Goal: Information Seeking & Learning: Learn about a topic

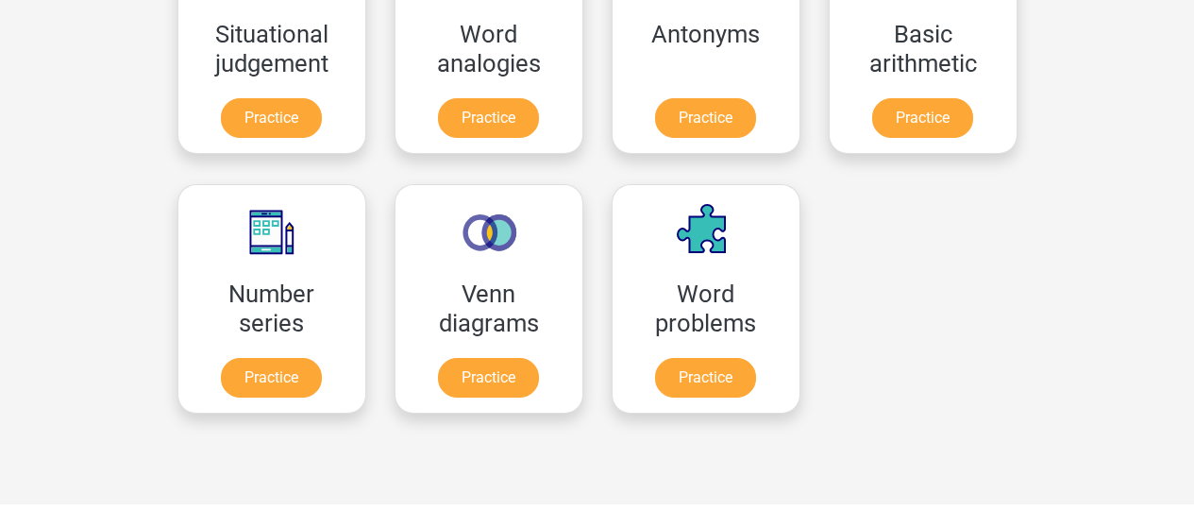
scroll to position [944, 0]
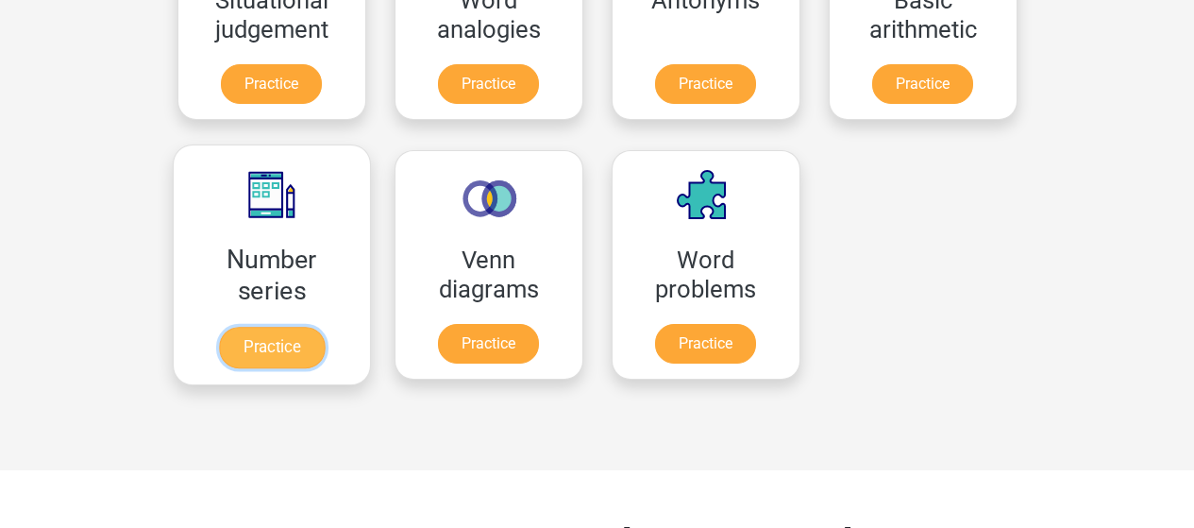
click at [280, 349] on link "Practice" at bounding box center [271, 348] width 106 height 42
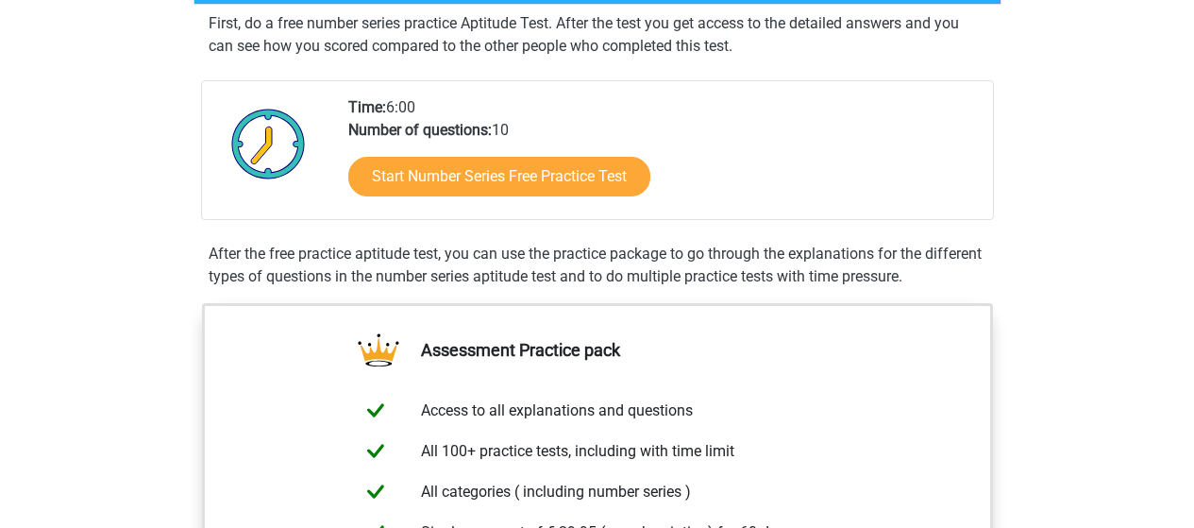
scroll to position [377, 0]
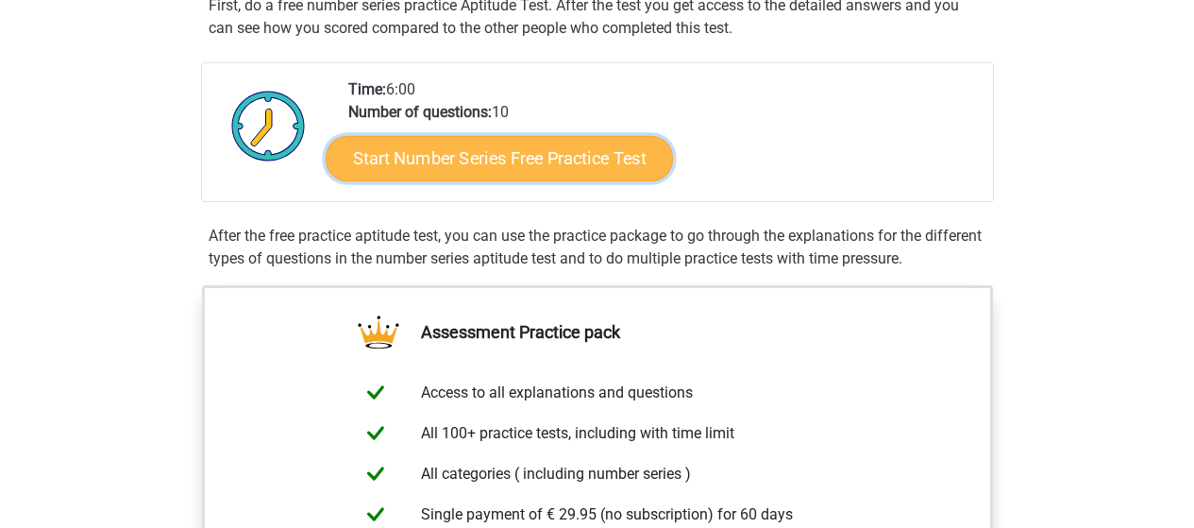
click at [518, 164] on link "Start Number Series Free Practice Test" at bounding box center [499, 157] width 347 height 45
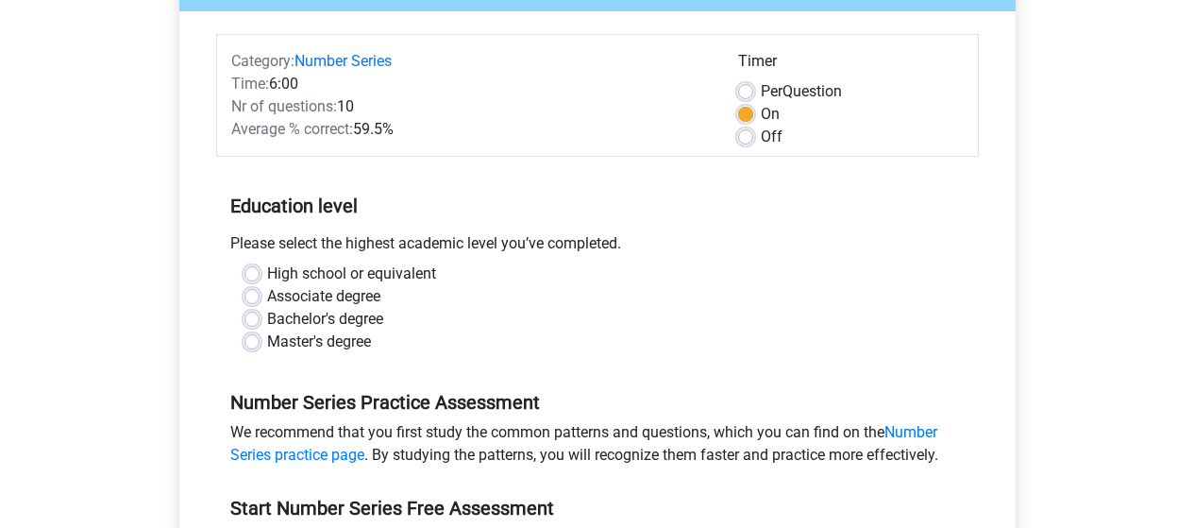
scroll to position [189, 0]
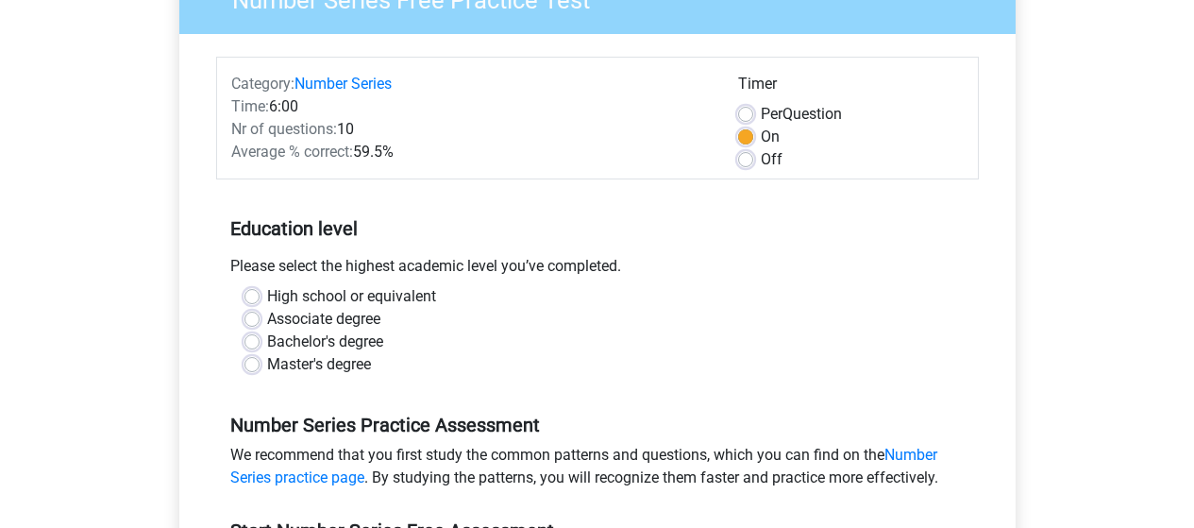
click at [267, 359] on label "Master's degree" at bounding box center [319, 364] width 104 height 23
click at [247, 359] on input "Master's degree" at bounding box center [251, 362] width 15 height 19
radio input "true"
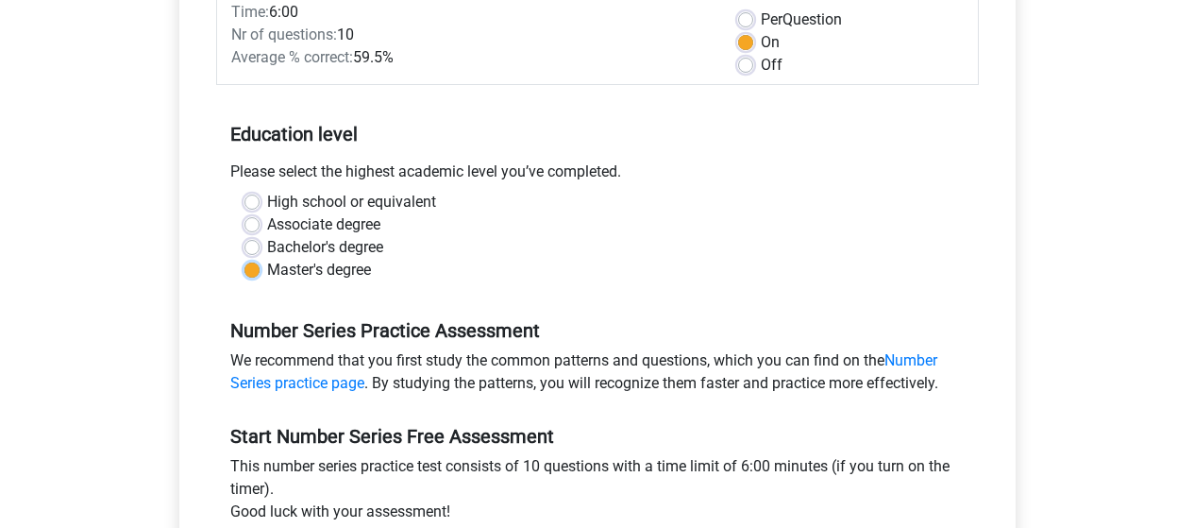
scroll to position [94, 0]
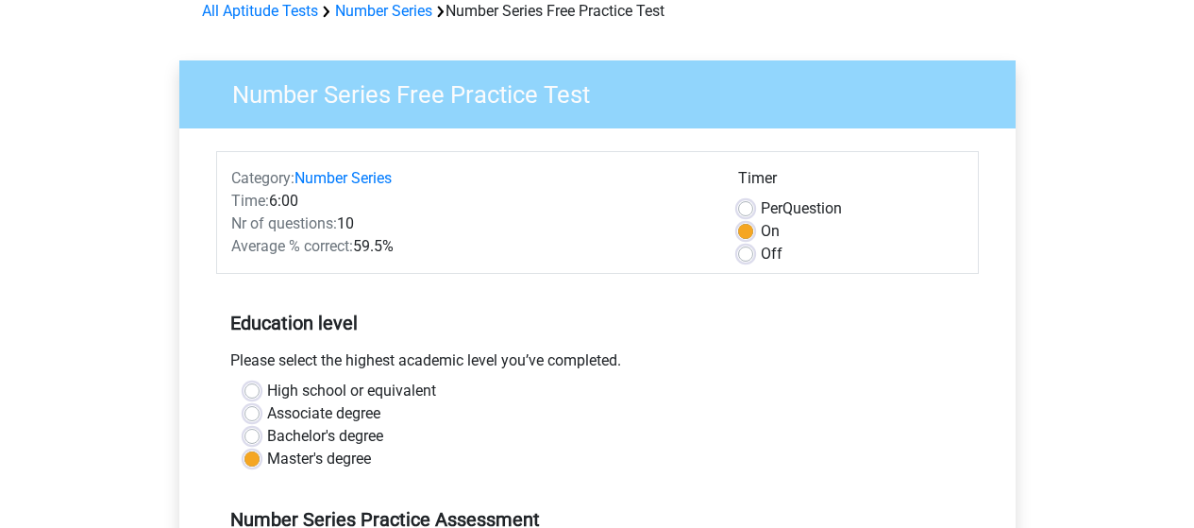
drag, startPoint x: 745, startPoint y: 224, endPoint x: 756, endPoint y: 260, distance: 38.5
click at [761, 224] on label "On" at bounding box center [770, 231] width 19 height 23
click at [745, 224] on input "On" at bounding box center [745, 229] width 15 height 19
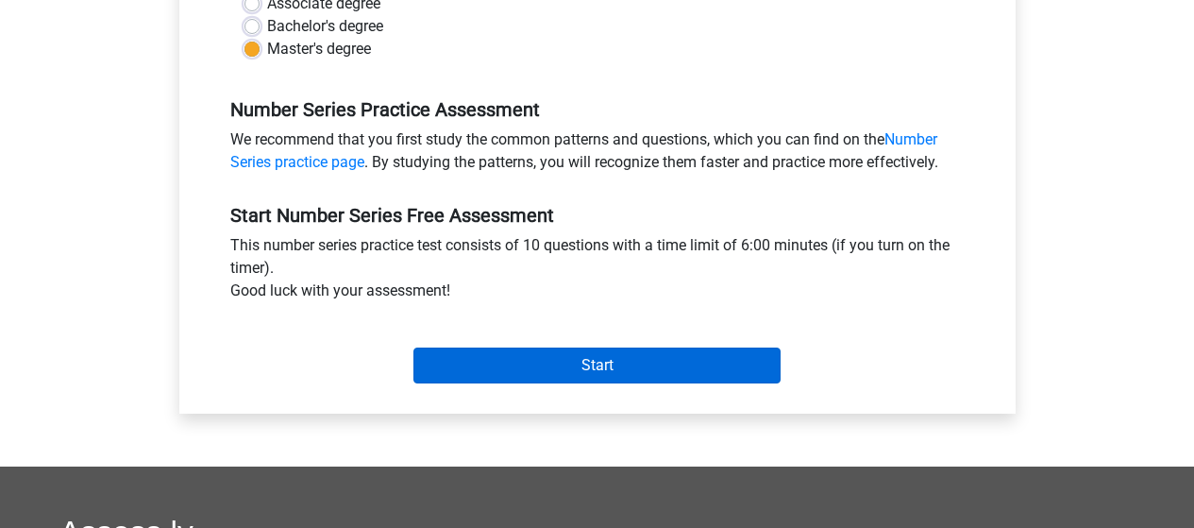
scroll to position [472, 0]
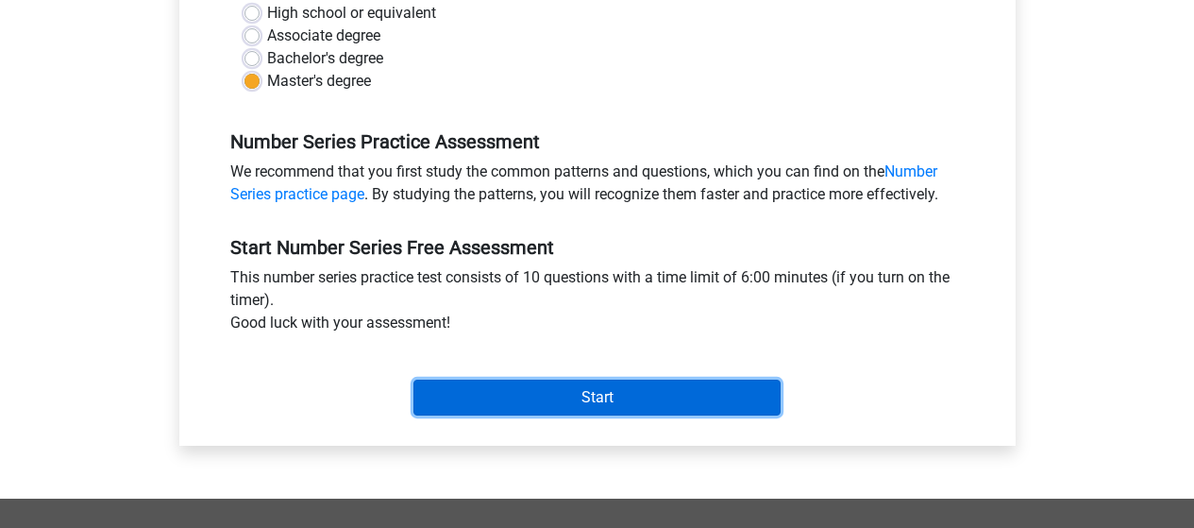
click at [592, 398] on input "Start" at bounding box center [596, 397] width 367 height 36
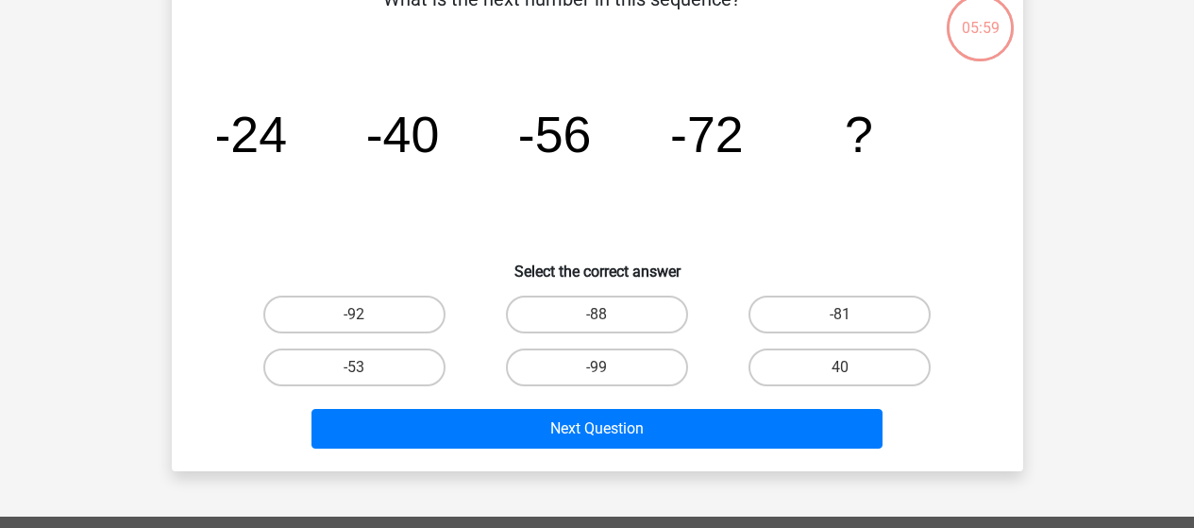
scroll to position [94, 0]
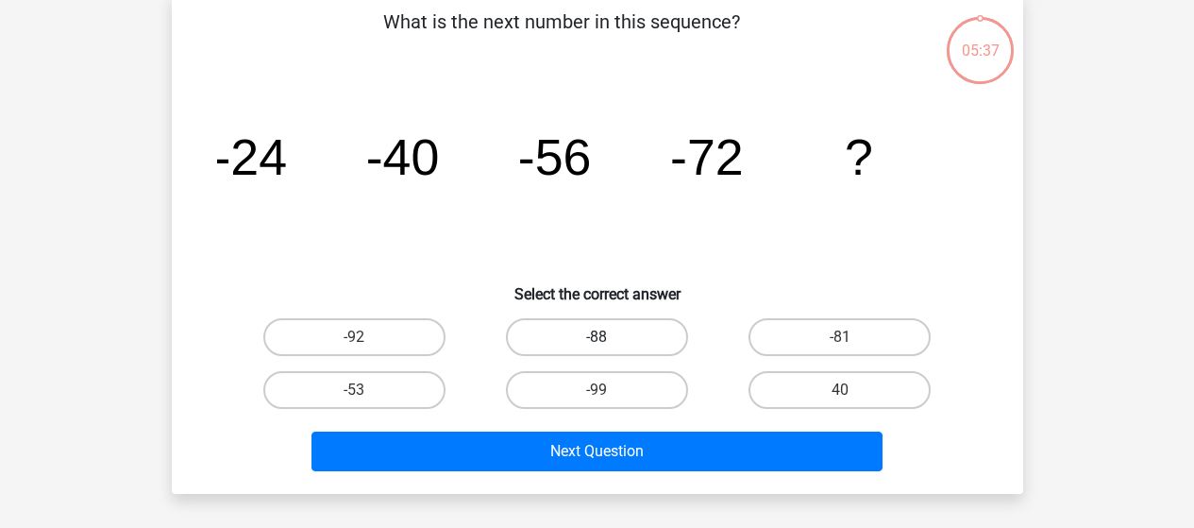
click at [614, 333] on label "-88" at bounding box center [597, 337] width 182 height 38
click at [609, 337] on input "-88" at bounding box center [602, 343] width 12 height 12
radio input "true"
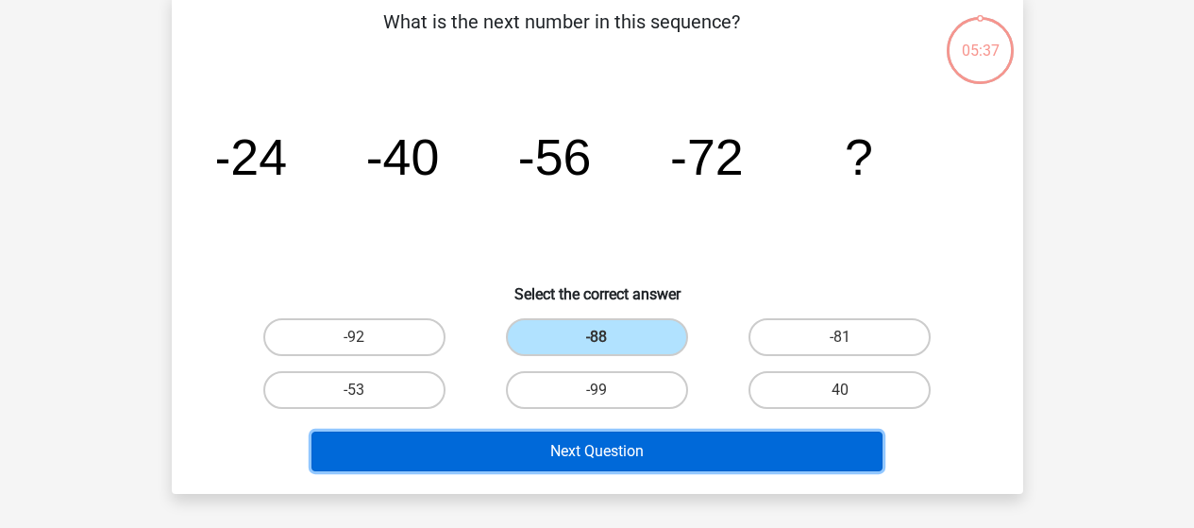
click at [638, 456] on button "Next Question" at bounding box center [596, 451] width 571 height 40
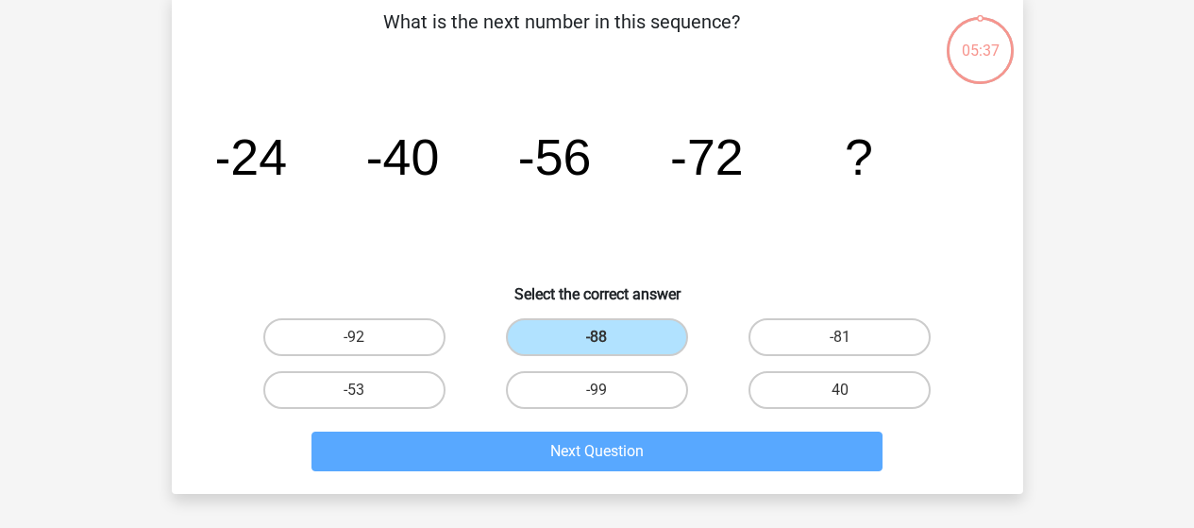
scroll to position [87, 0]
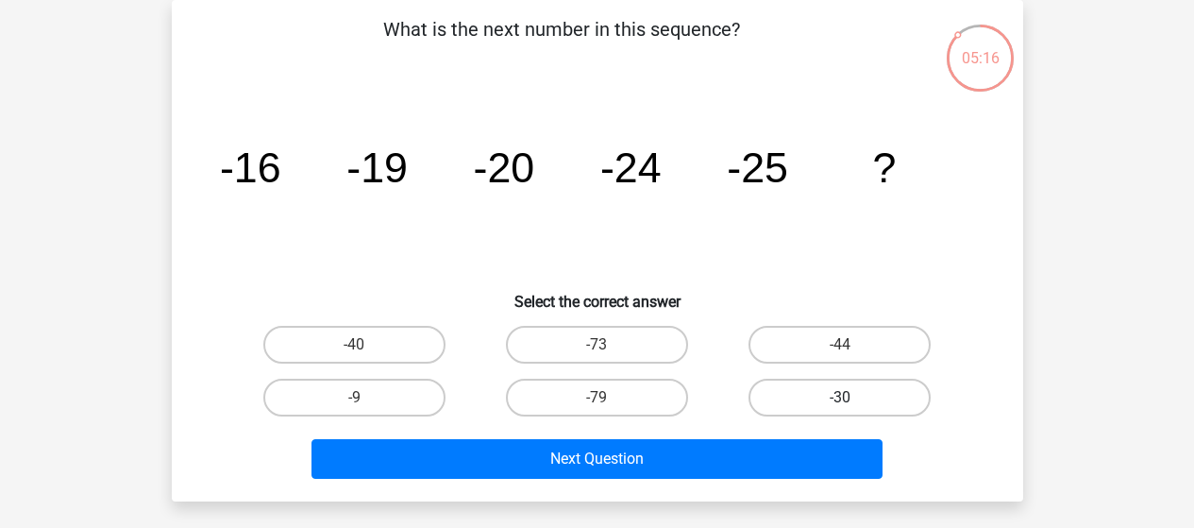
click at [814, 400] on label "-30" at bounding box center [839, 397] width 182 height 38
click at [840, 400] on input "-30" at bounding box center [846, 403] width 12 height 12
radio input "true"
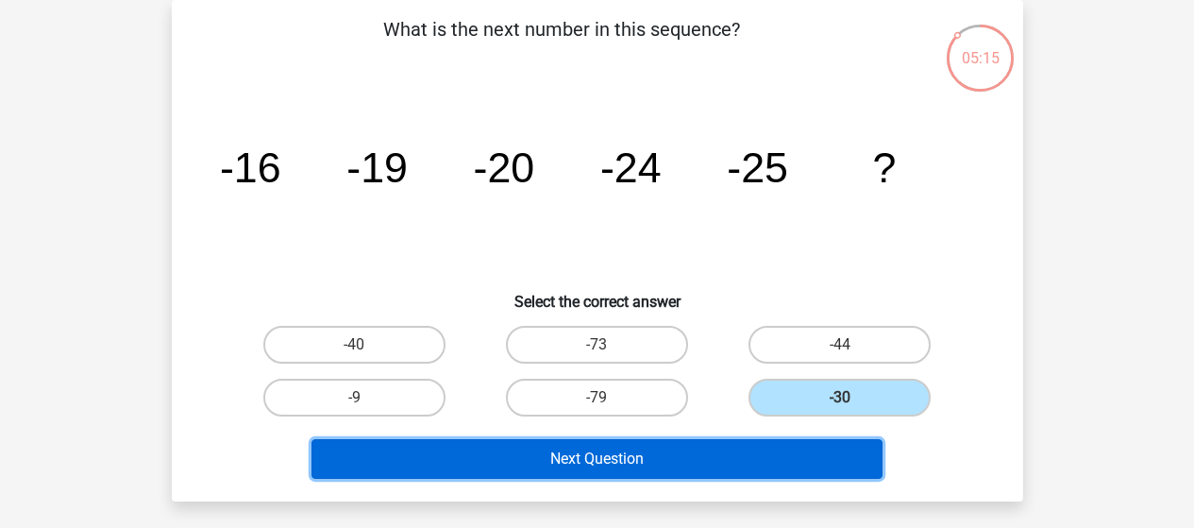
click at [708, 450] on button "Next Question" at bounding box center [596, 459] width 571 height 40
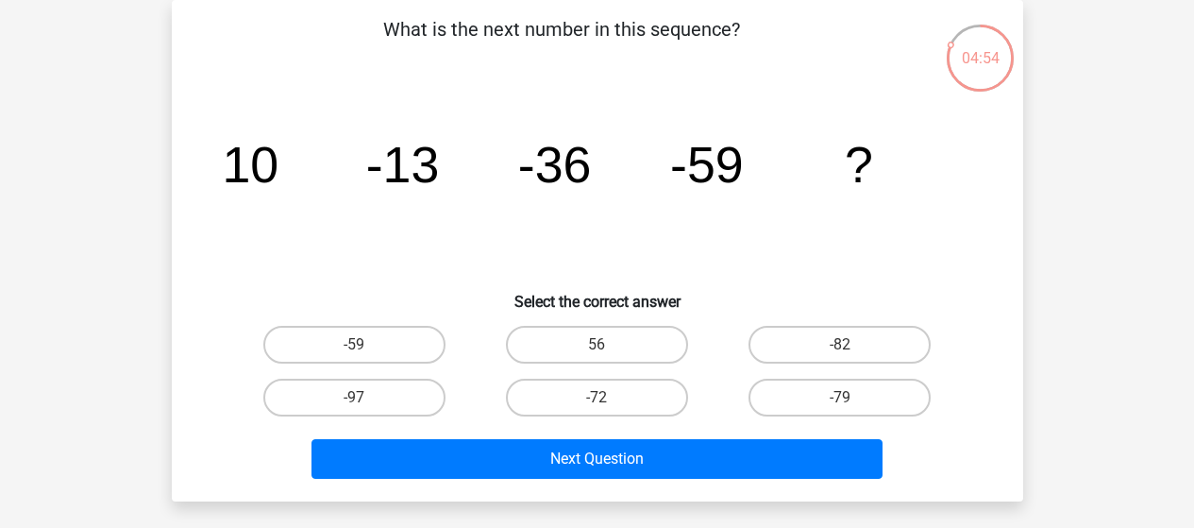
click at [841, 352] on input "-82" at bounding box center [846, 350] width 12 height 12
radio input "true"
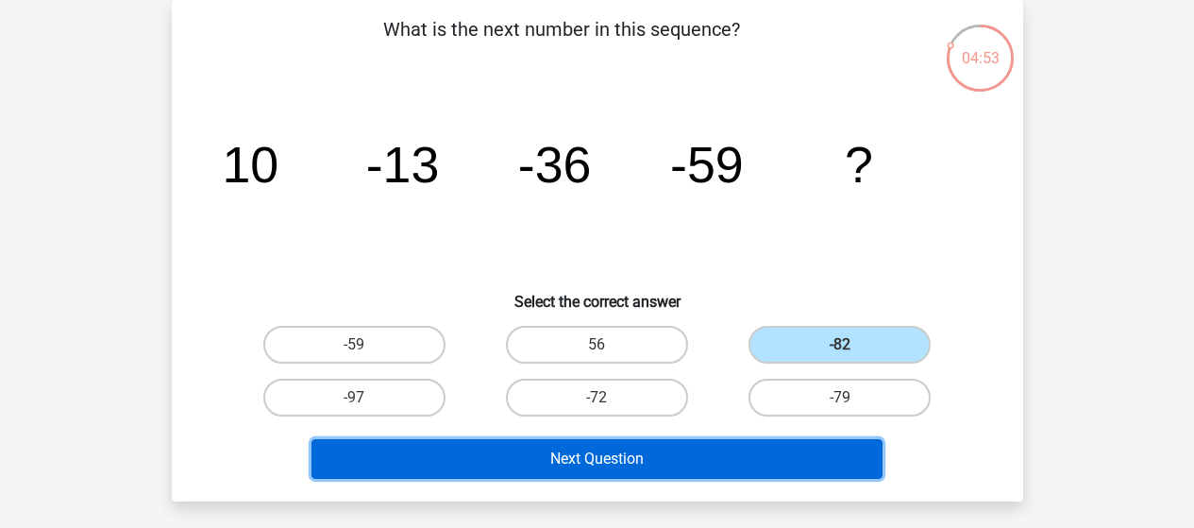
click at [697, 461] on button "Next Question" at bounding box center [596, 459] width 571 height 40
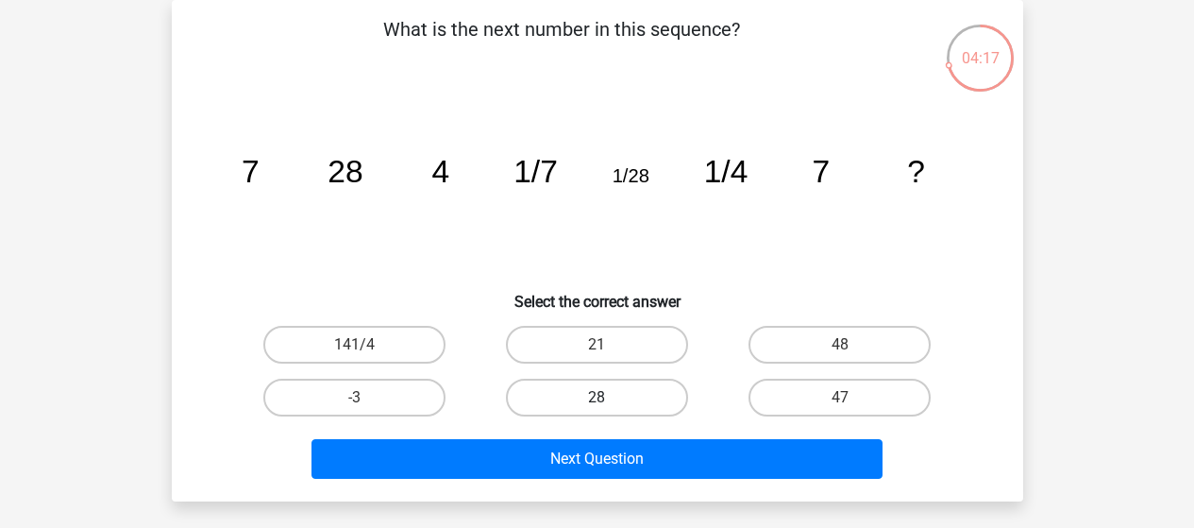
click at [564, 411] on label "28" at bounding box center [597, 397] width 182 height 38
click at [596, 410] on input "28" at bounding box center [602, 403] width 12 height 12
radio input "true"
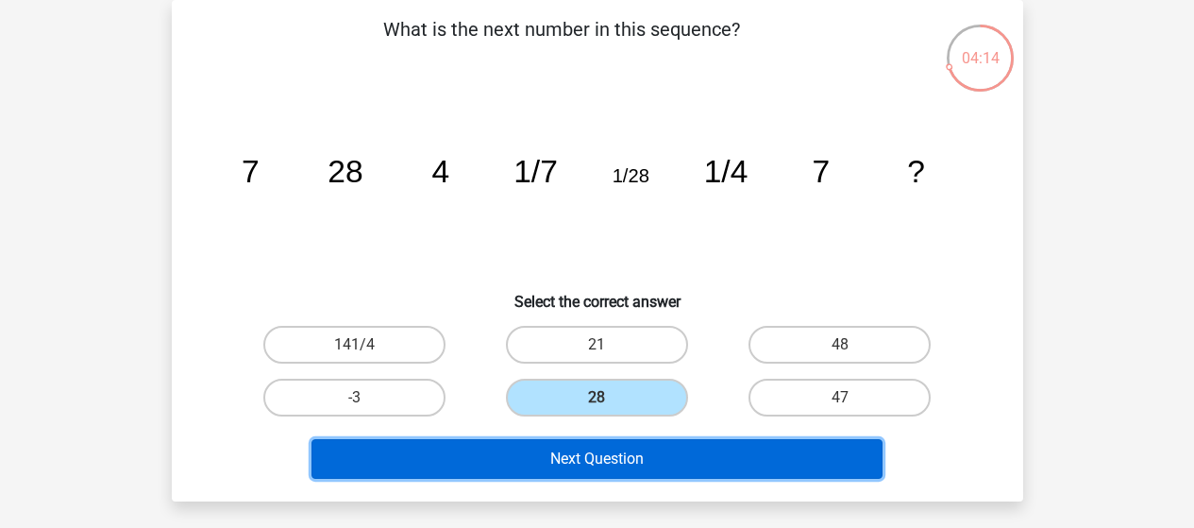
click at [611, 450] on button "Next Question" at bounding box center [596, 459] width 571 height 40
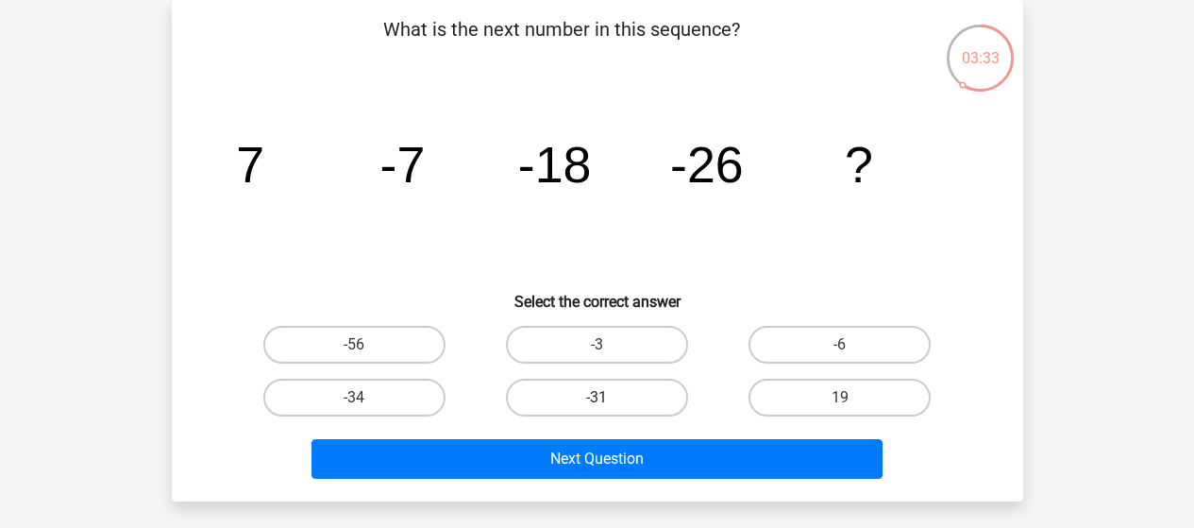
click at [593, 394] on label "-31" at bounding box center [597, 397] width 182 height 38
click at [596, 397] on input "-31" at bounding box center [602, 403] width 12 height 12
radio input "true"
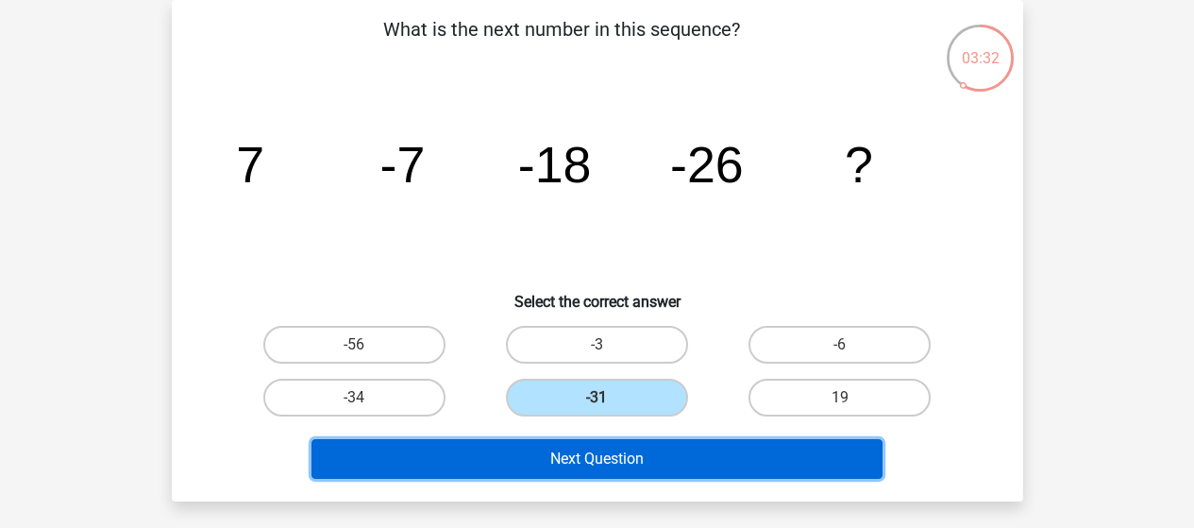
click at [612, 465] on button "Next Question" at bounding box center [596, 459] width 571 height 40
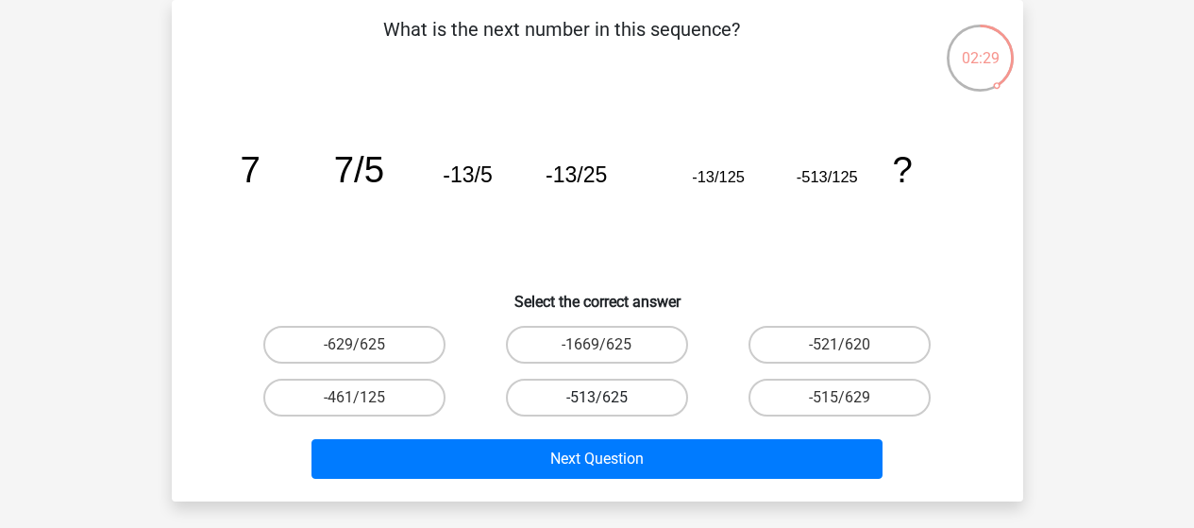
drag, startPoint x: 600, startPoint y: 399, endPoint x: 605, endPoint y: 413, distance: 14.9
click at [600, 400] on input "-513/625" at bounding box center [602, 403] width 12 height 12
radio input "true"
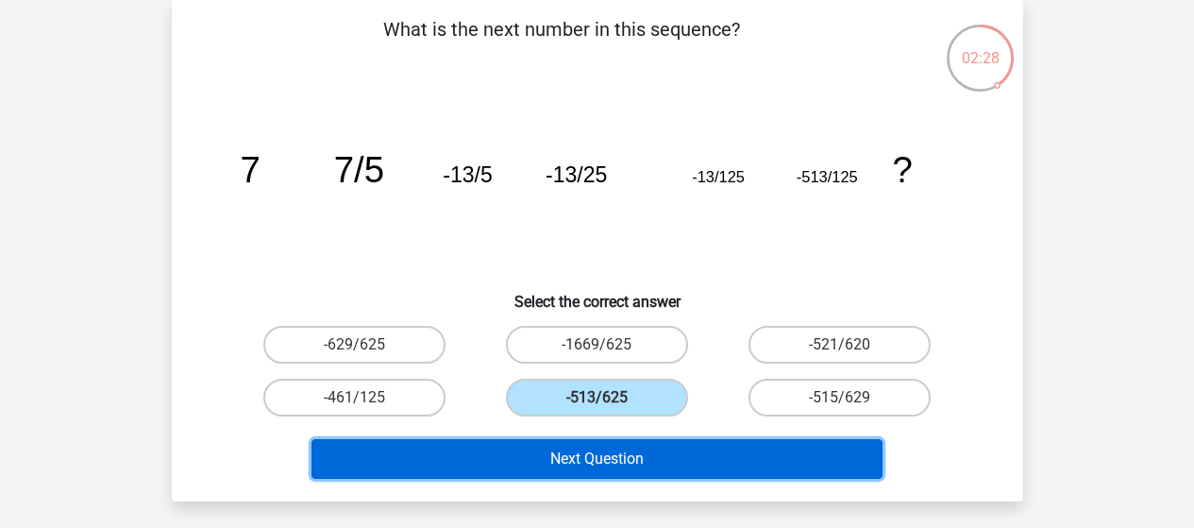
click at [620, 461] on button "Next Question" at bounding box center [596, 459] width 571 height 40
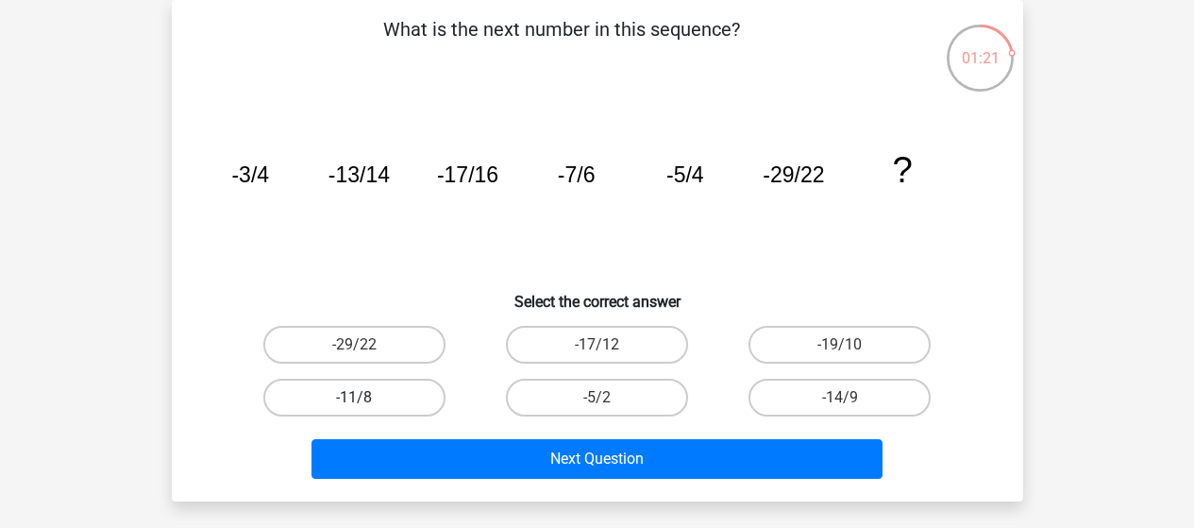
click at [370, 398] on label "-11/8" at bounding box center [354, 397] width 182 height 38
click at [366, 398] on input "-11/8" at bounding box center [360, 403] width 12 height 12
radio input "true"
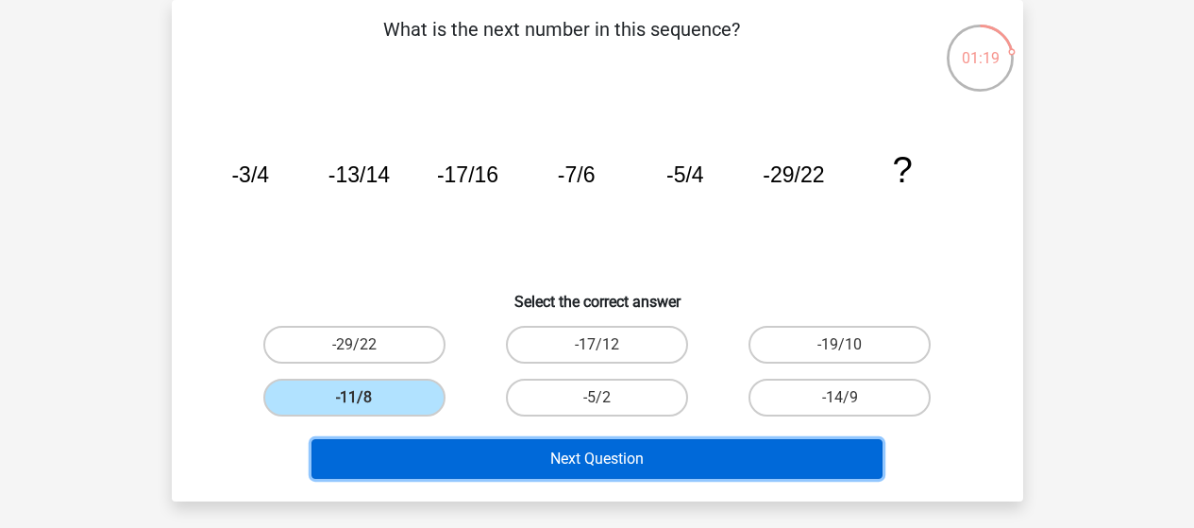
click at [560, 457] on button "Next Question" at bounding box center [596, 459] width 571 height 40
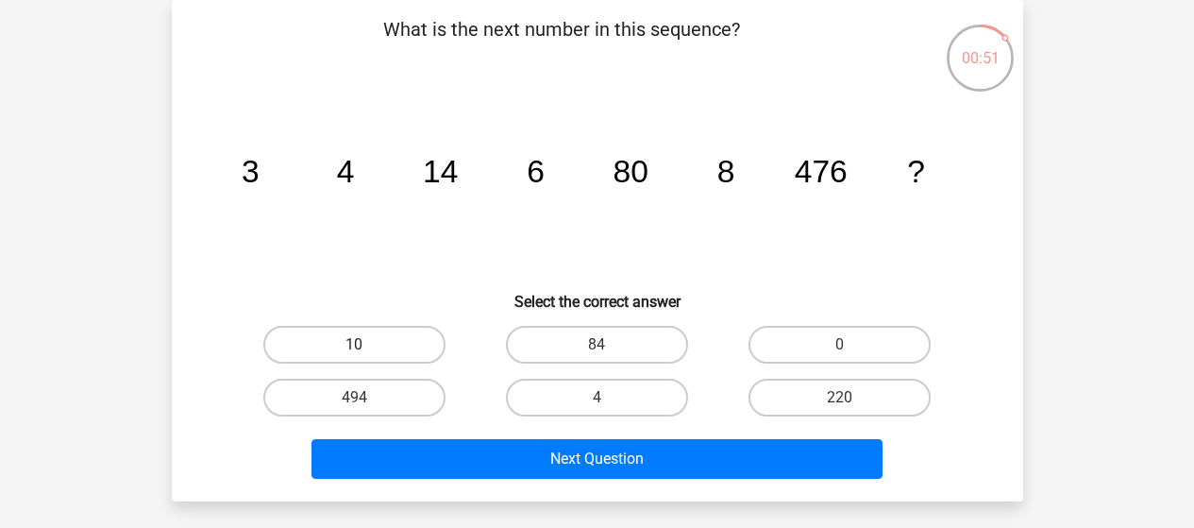
click at [367, 337] on label "10" at bounding box center [354, 345] width 182 height 38
click at [366, 344] on input "10" at bounding box center [360, 350] width 12 height 12
radio input "true"
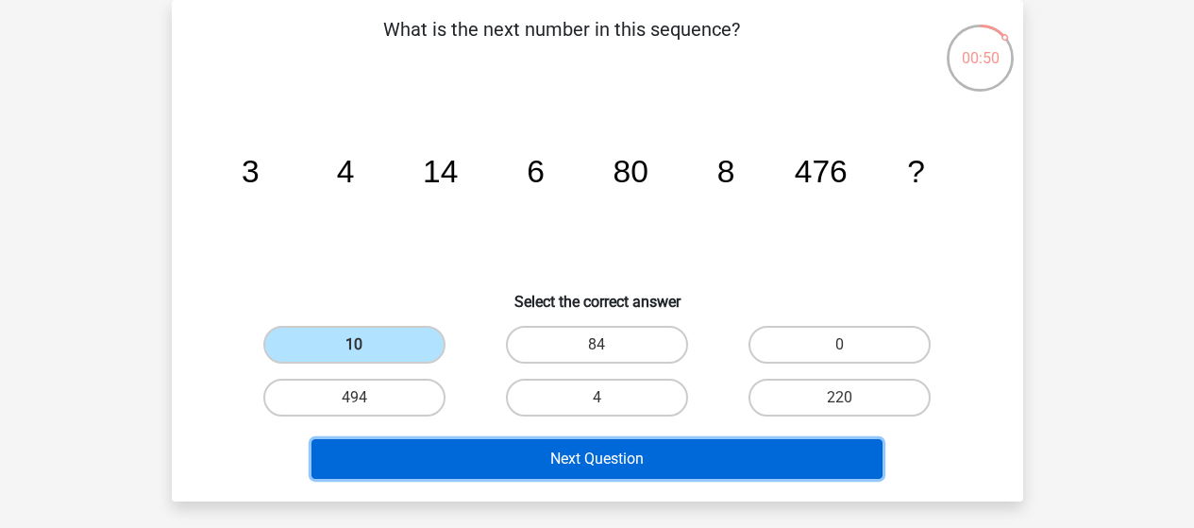
click at [644, 460] on button "Next Question" at bounding box center [596, 459] width 571 height 40
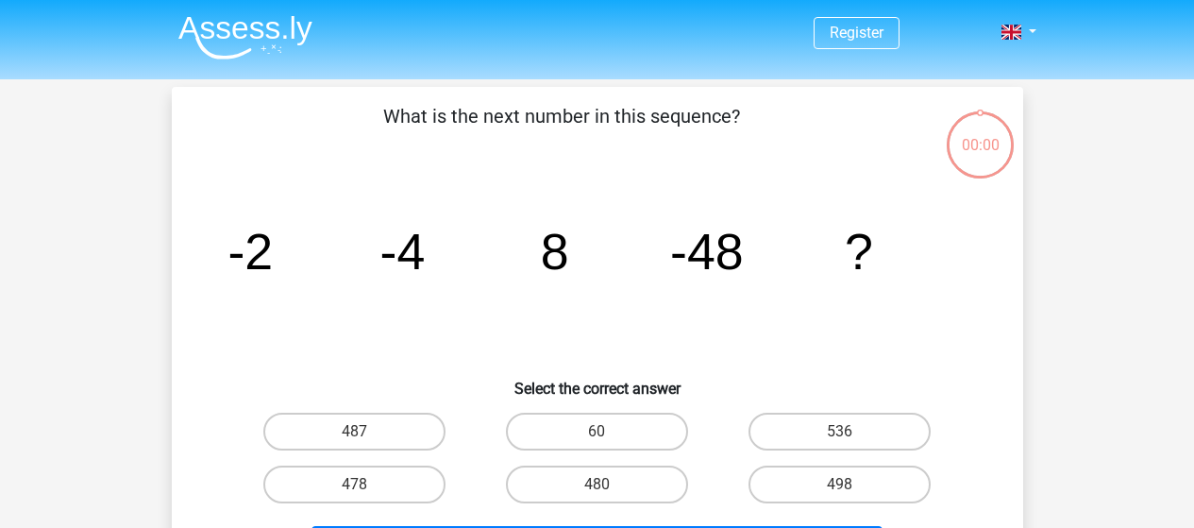
scroll to position [87, 0]
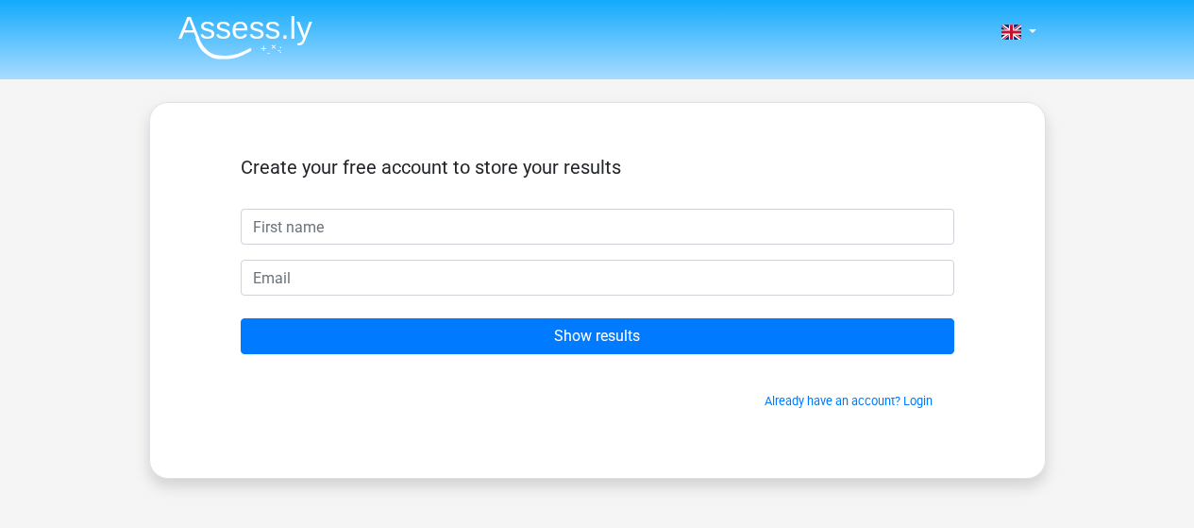
click at [293, 221] on input "text" at bounding box center [597, 227] width 713 height 36
click at [293, 220] on input "text" at bounding box center [597, 227] width 713 height 36
click at [297, 235] on input "text" at bounding box center [597, 227] width 713 height 36
click at [297, 233] on input "text" at bounding box center [597, 227] width 713 height 36
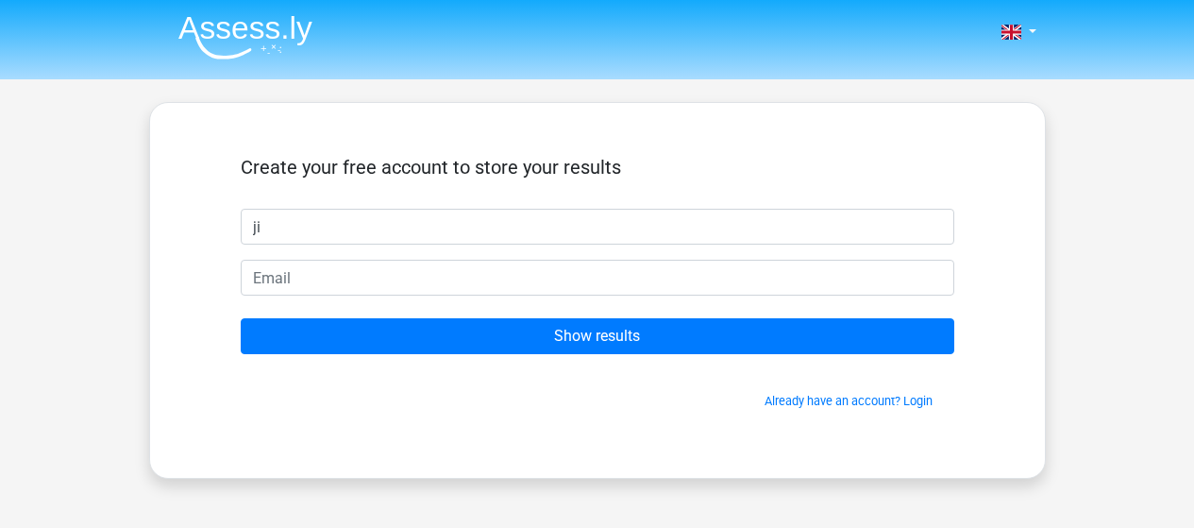
type input "j"
type input "Joyce"
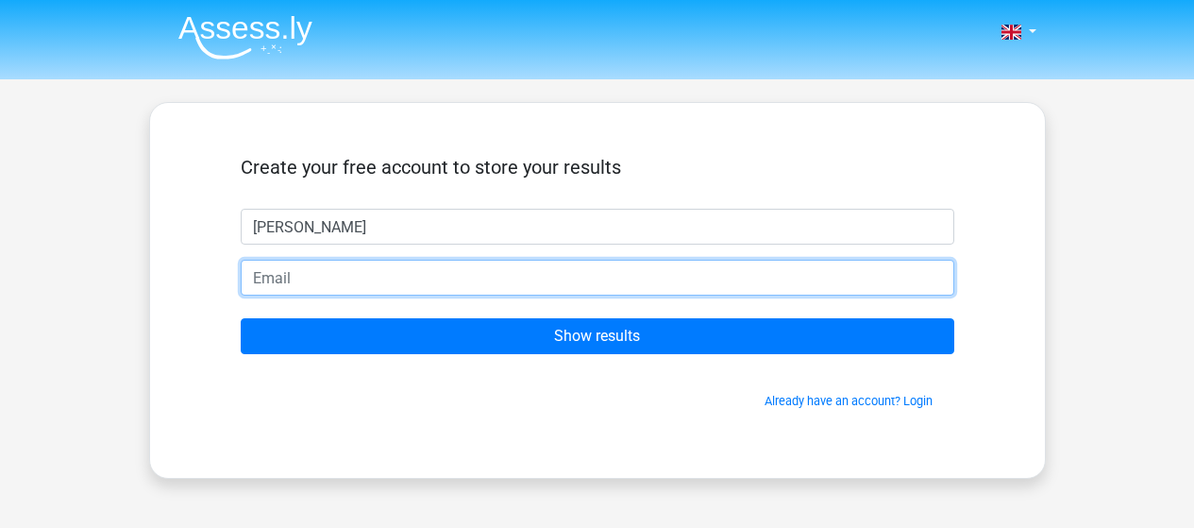
click at [266, 278] on input "email" at bounding box center [597, 278] width 713 height 36
type input "[DOMAIN_NAME][EMAIL_ADDRESS][DOMAIN_NAME]"
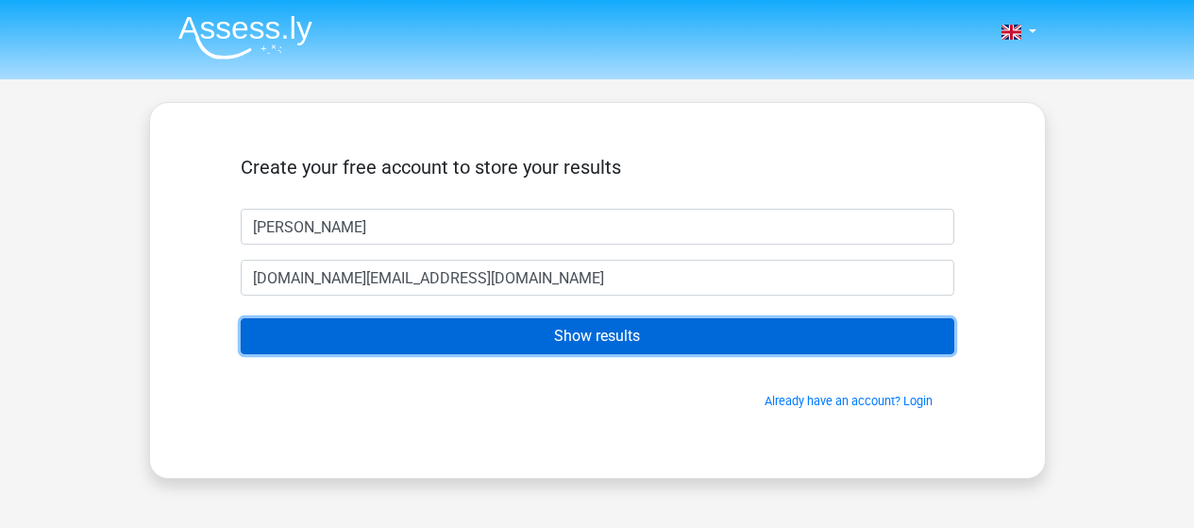
click at [676, 340] on input "Show results" at bounding box center [597, 336] width 713 height 36
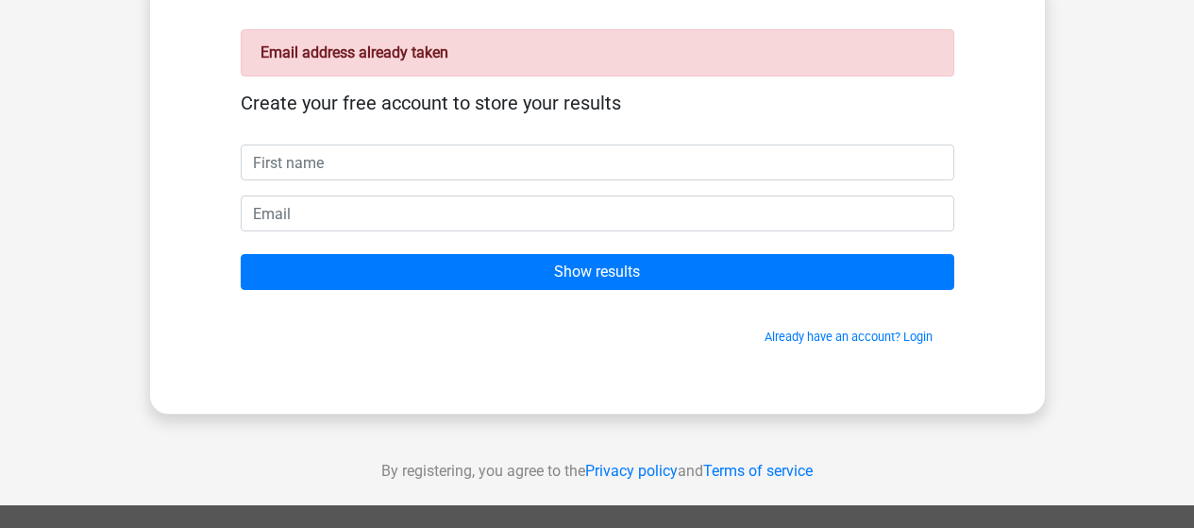
scroll to position [189, 0]
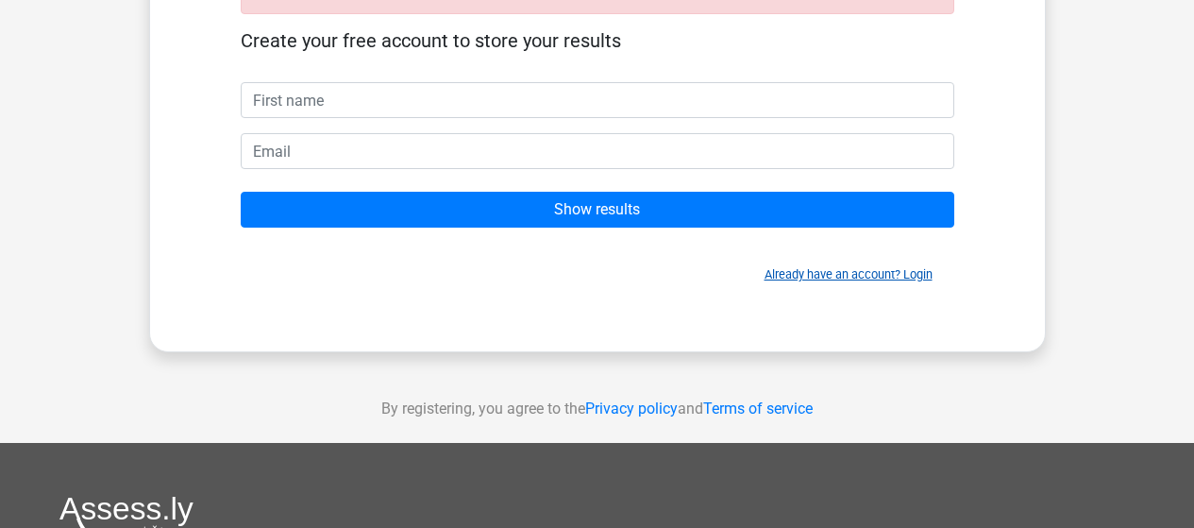
click at [820, 269] on link "Already have an account? Login" at bounding box center [848, 274] width 168 height 14
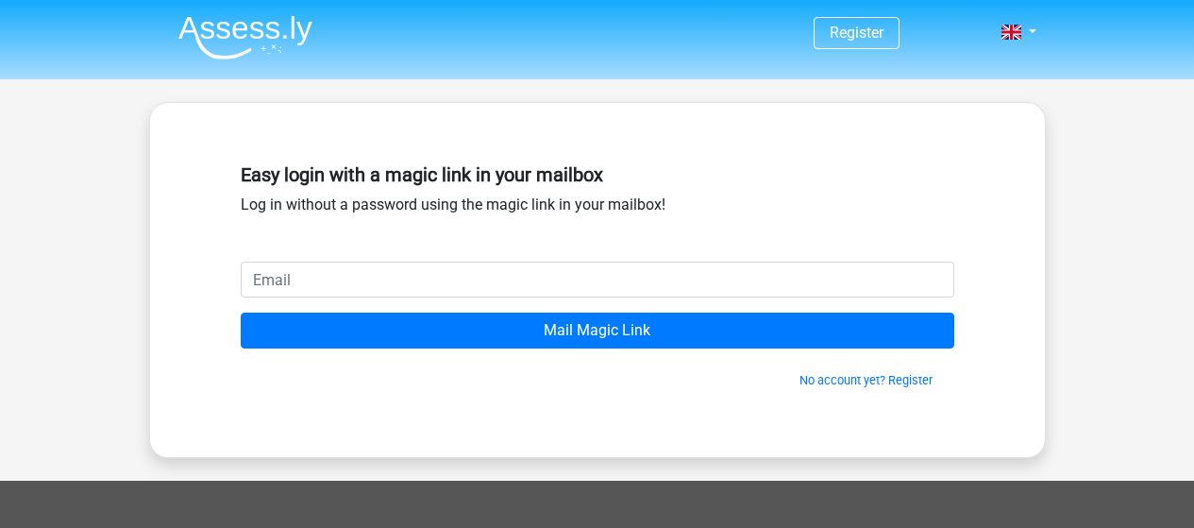
click at [470, 281] on input "email" at bounding box center [597, 279] width 713 height 36
click at [470, 280] on input "email" at bounding box center [597, 279] width 713 height 36
type input "[DOMAIN_NAME][EMAIL_ADDRESS][DOMAIN_NAME]"
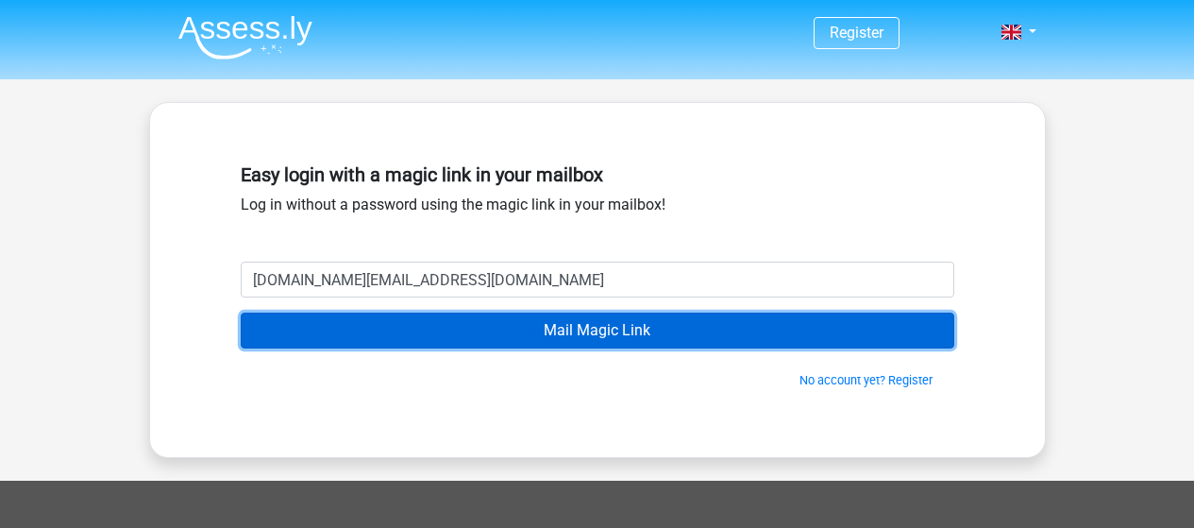
click at [569, 332] on input "Mail Magic Link" at bounding box center [597, 330] width 713 height 36
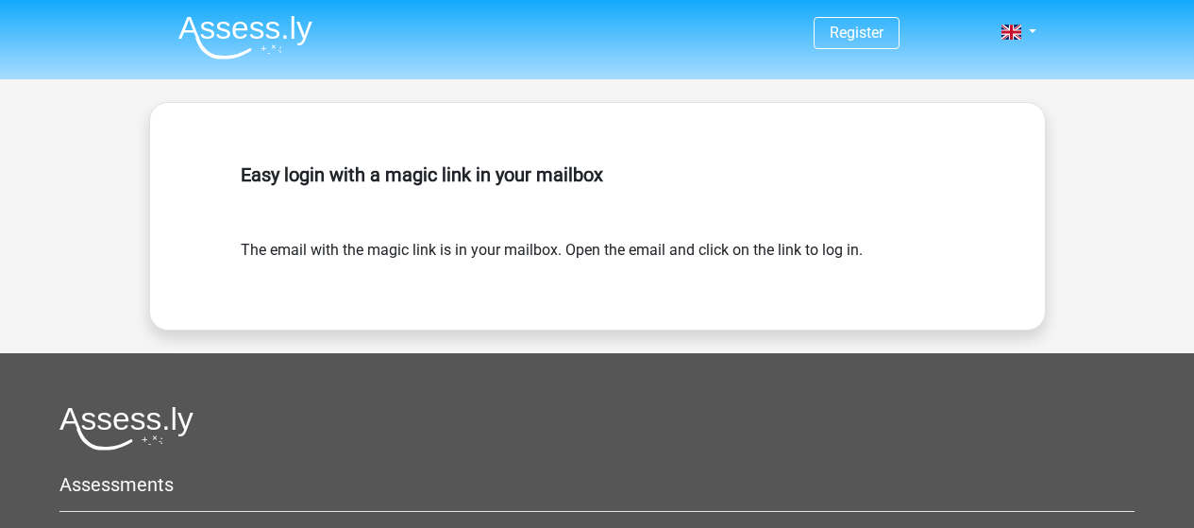
drag, startPoint x: 740, startPoint y: 235, endPoint x: 477, endPoint y: 254, distance: 263.0
click at [731, 237] on div "Easy login with a magic link in your mailbox" at bounding box center [597, 197] width 713 height 83
click at [381, 251] on form "The email with the magic link is in your mailbox. Open the email and click on t…" at bounding box center [597, 250] width 713 height 23
click at [958, 350] on div "Register" at bounding box center [597, 425] width 1194 height 851
